Goal: Transaction & Acquisition: Purchase product/service

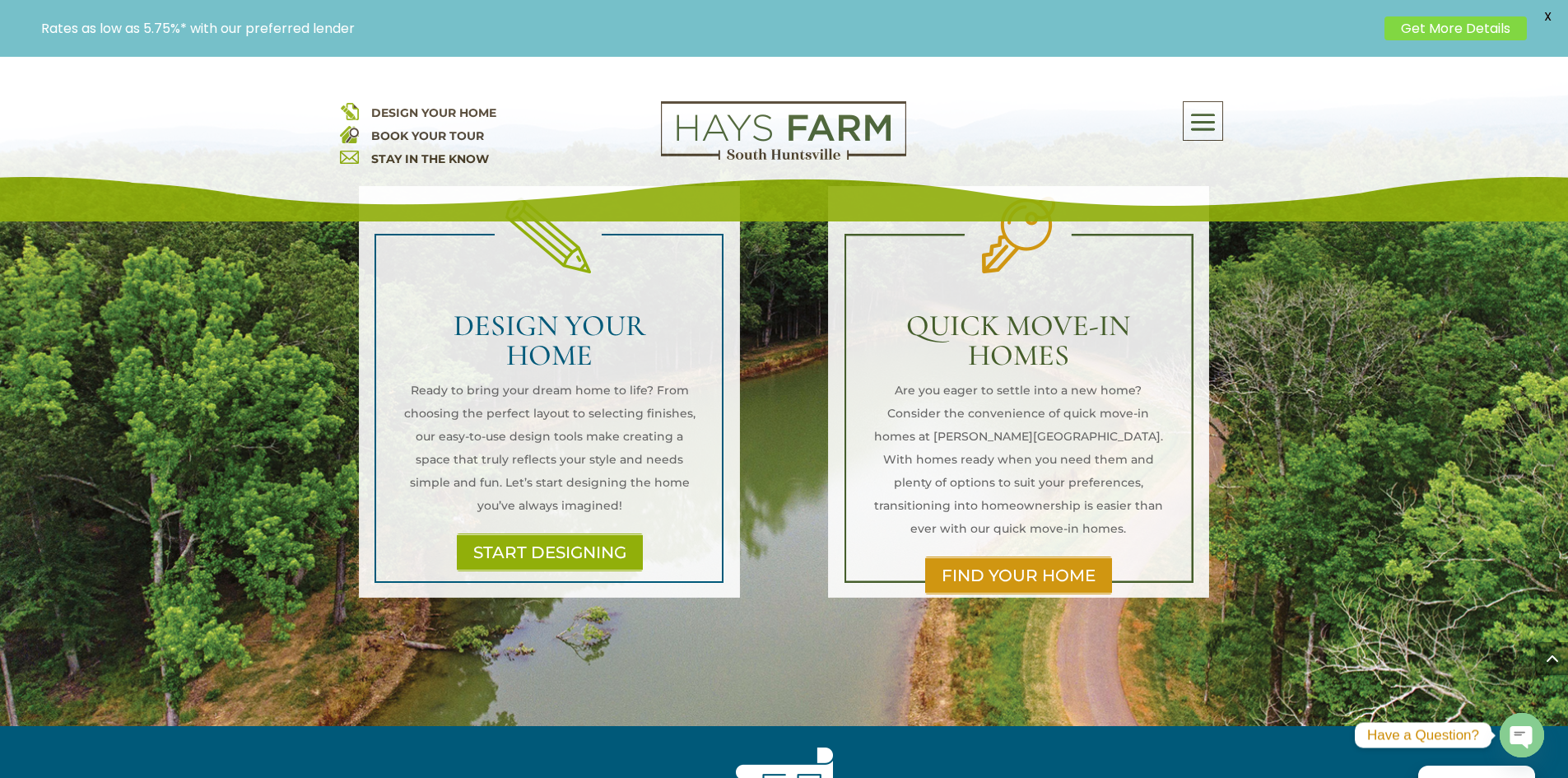
scroll to position [1399, 0]
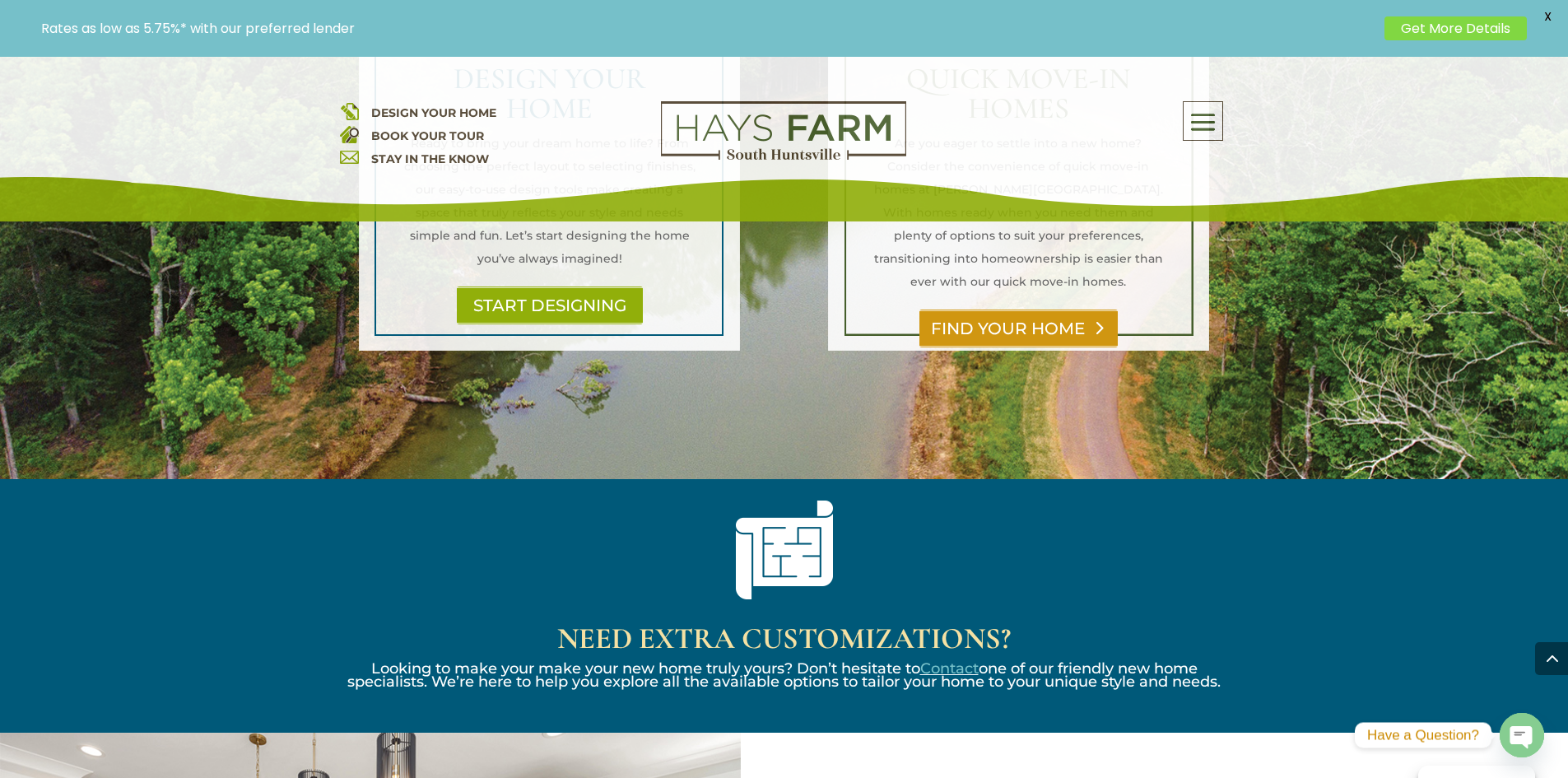
click at [1017, 310] on link "FIND YOUR HOME" at bounding box center [1019, 329] width 199 height 38
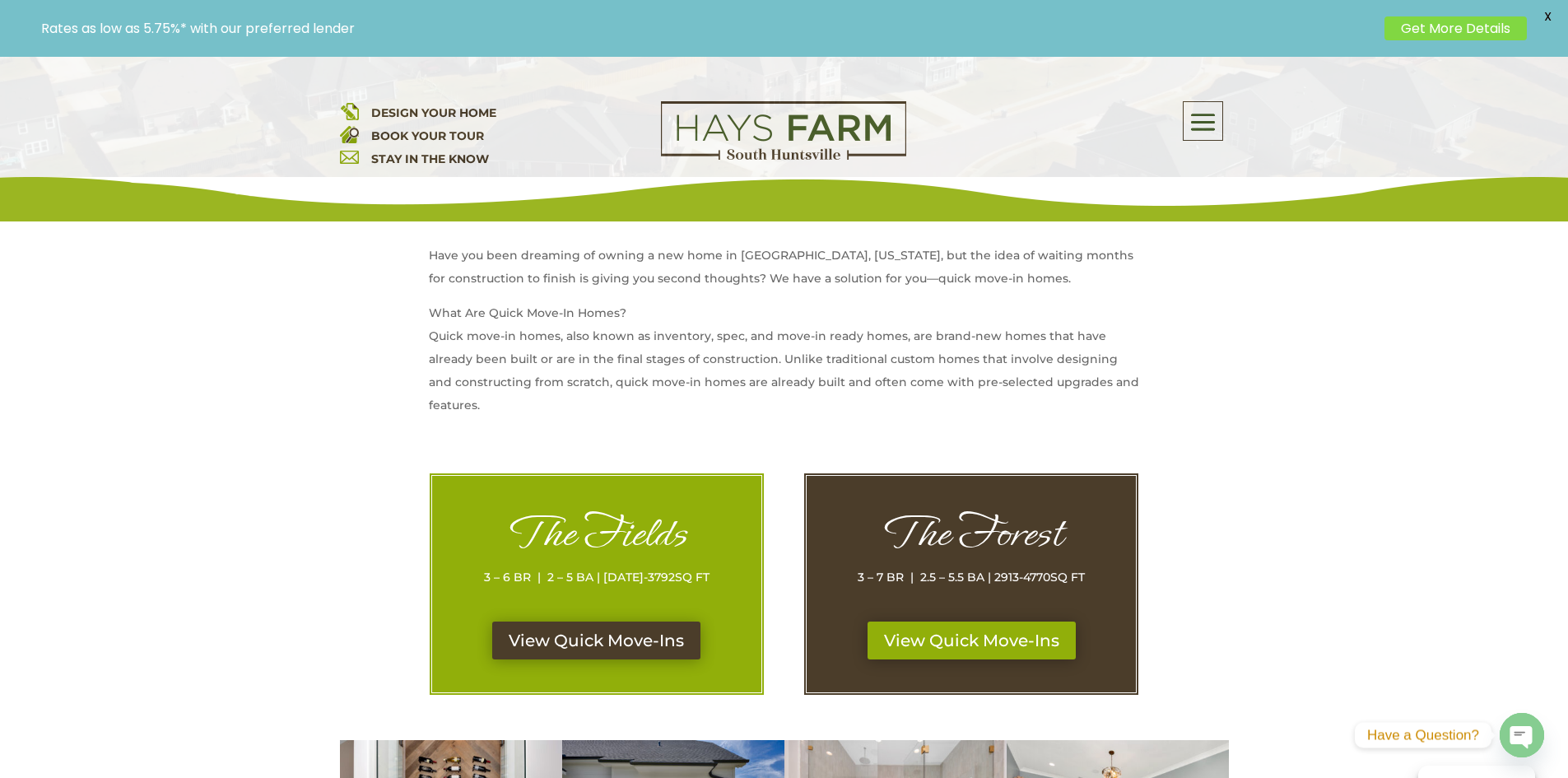
scroll to position [658, 0]
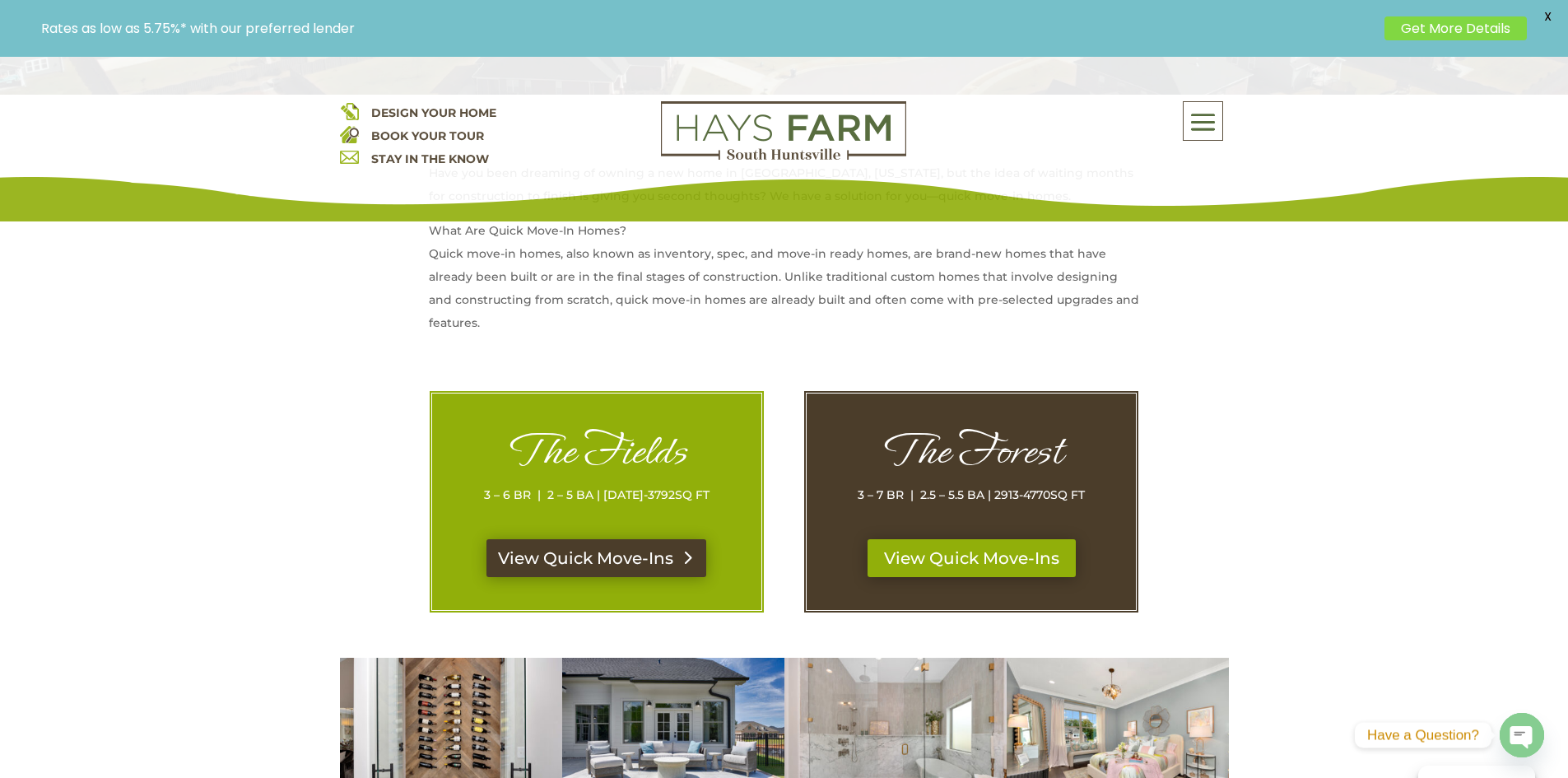
click at [646, 562] on link "View Quick Move-Ins" at bounding box center [596, 558] width 220 height 38
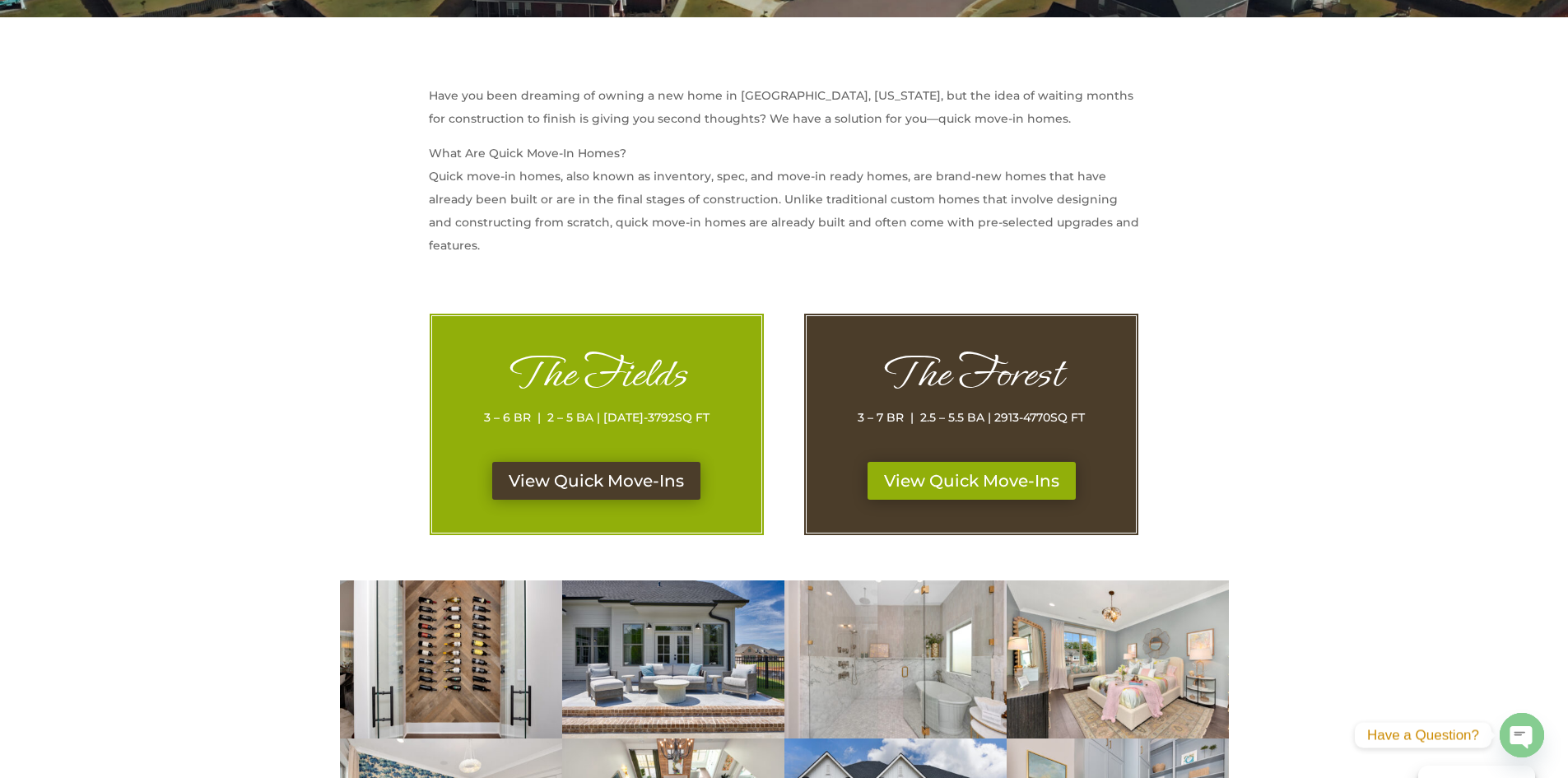
click at [899, 375] on h1 "The Forest" at bounding box center [971, 377] width 264 height 56
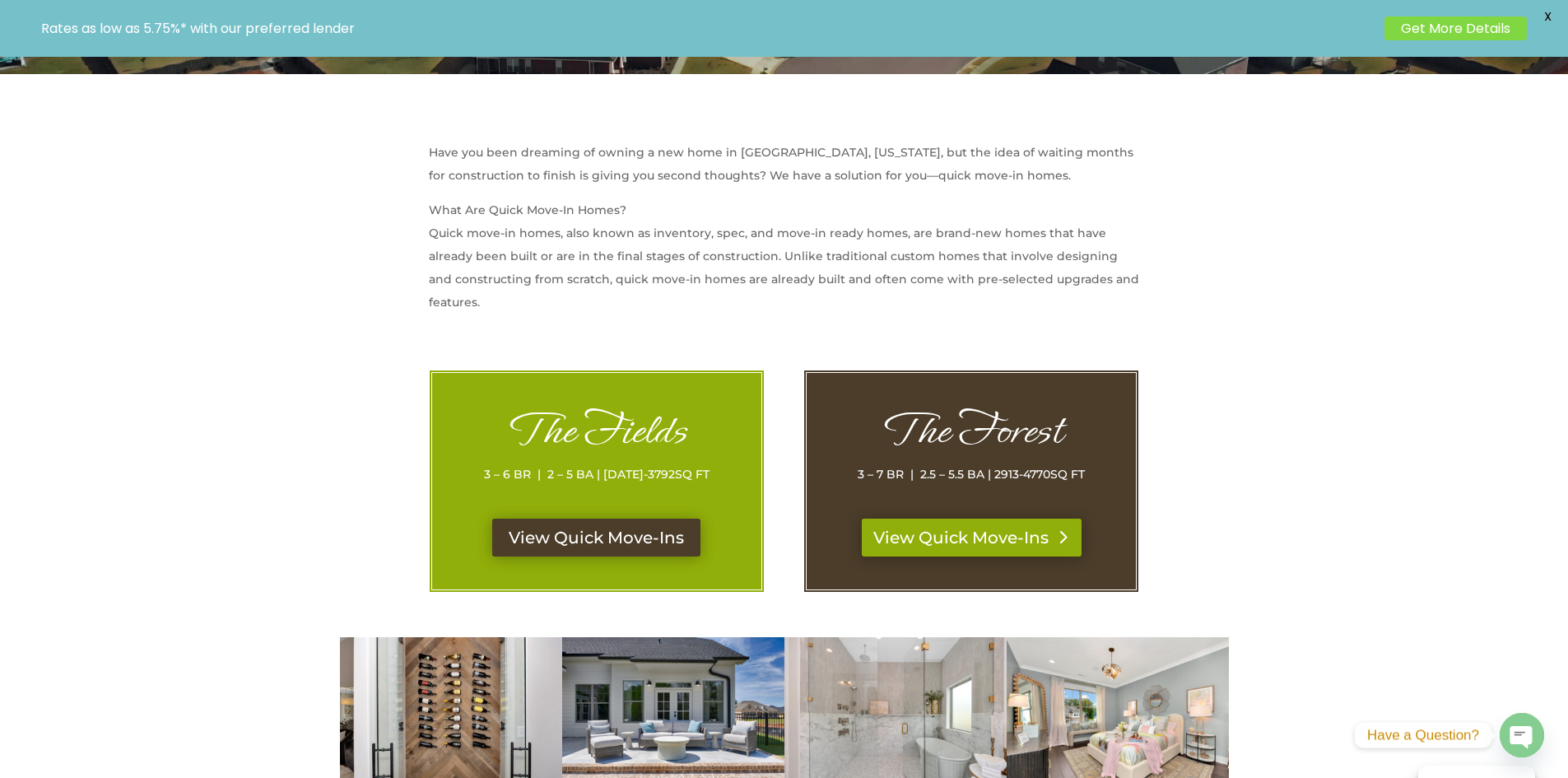
click at [977, 536] on link "View Quick Move-Ins" at bounding box center [971, 537] width 220 height 38
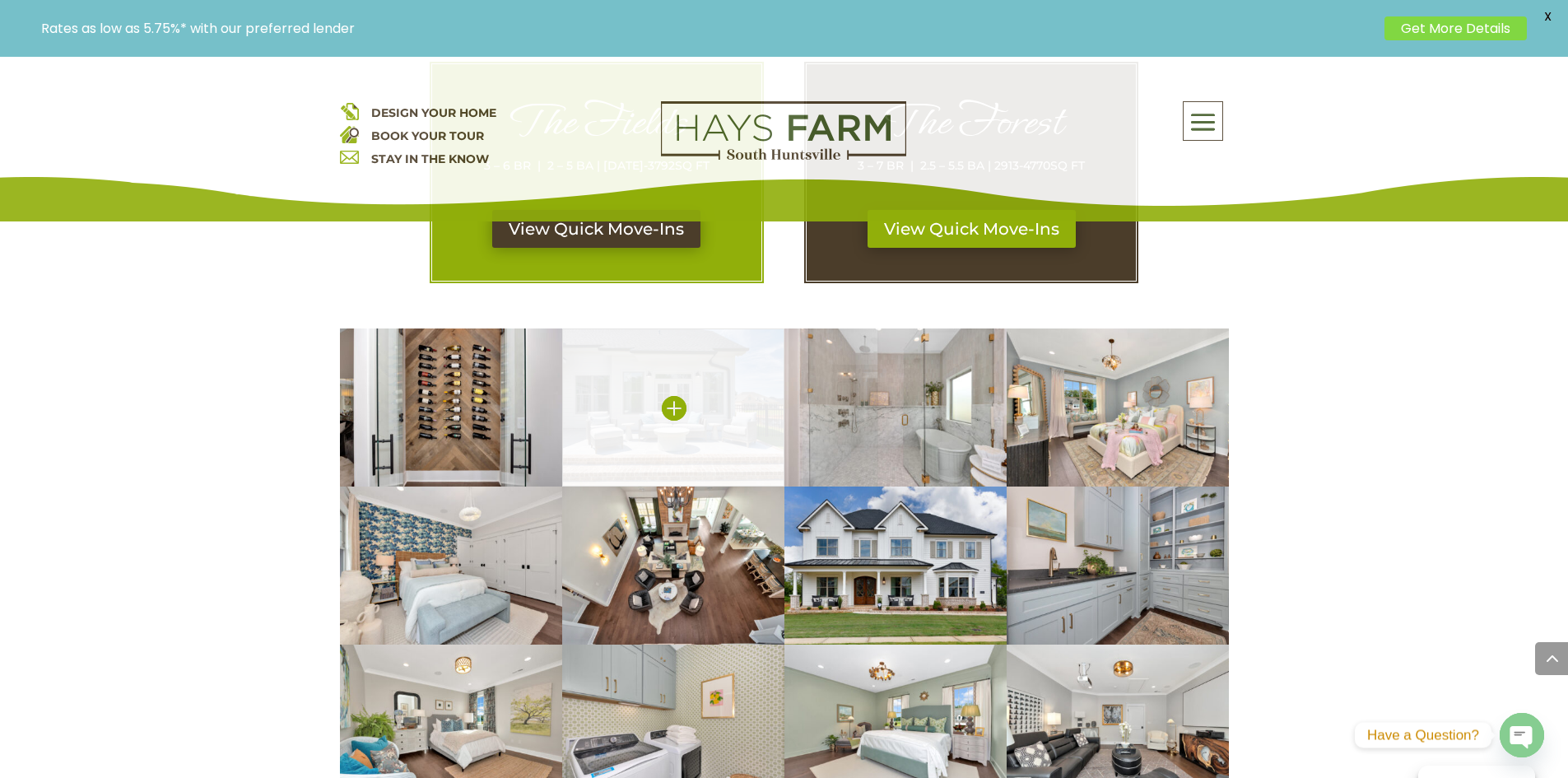
scroll to position [906, 0]
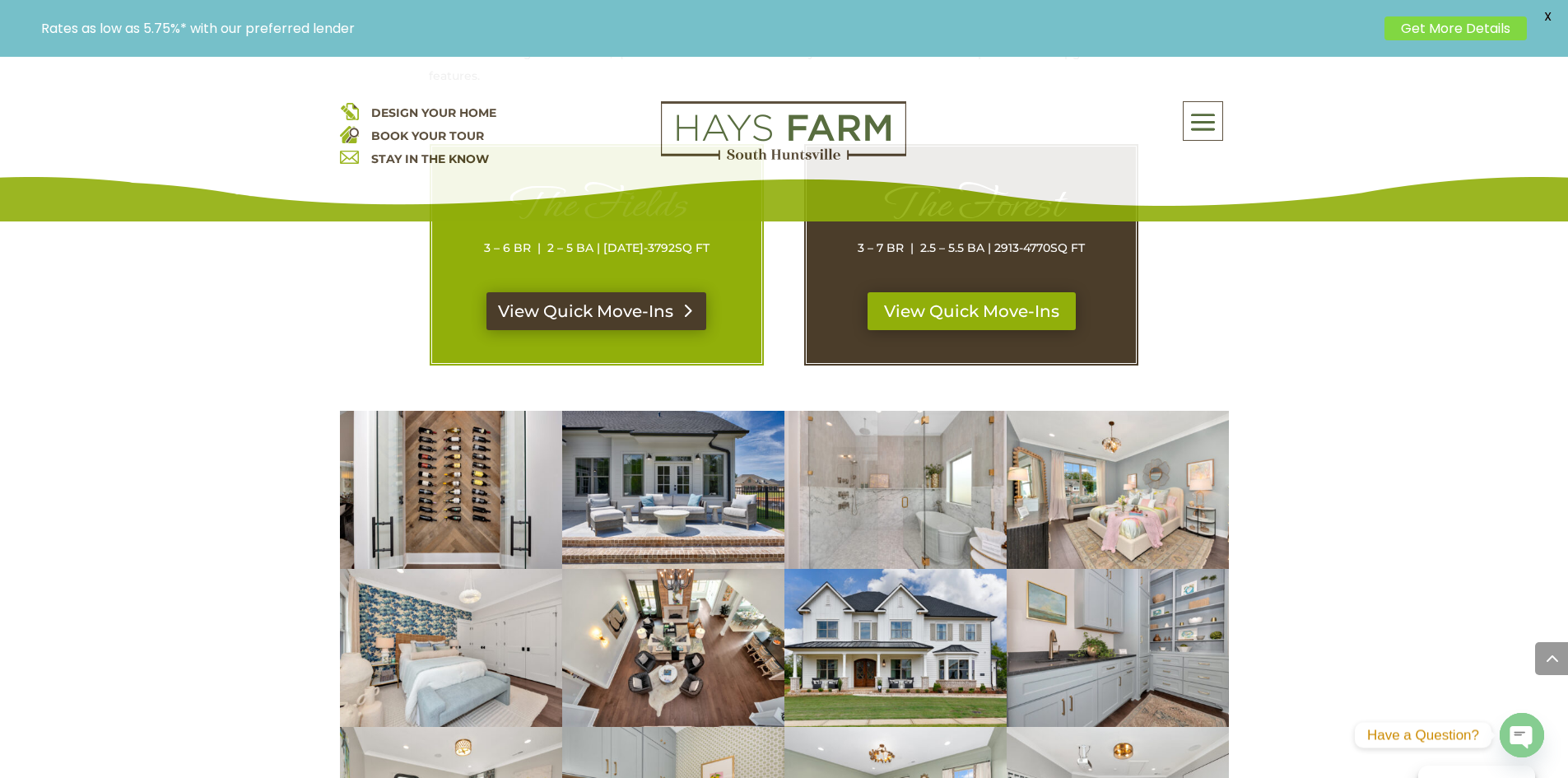
click at [596, 305] on link "View Quick Move-Ins" at bounding box center [596, 311] width 220 height 38
